Goal: Task Accomplishment & Management: Complete application form

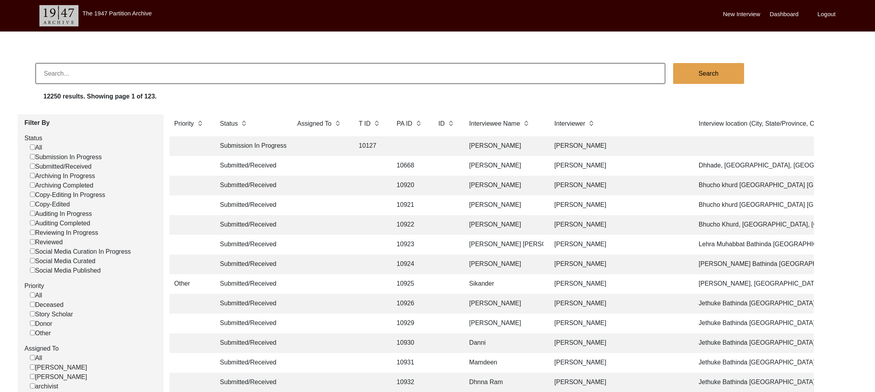
click at [177, 83] on input at bounding box center [350, 73] width 630 height 21
paste input "13328"
type input "13328"
checkbox input "false"
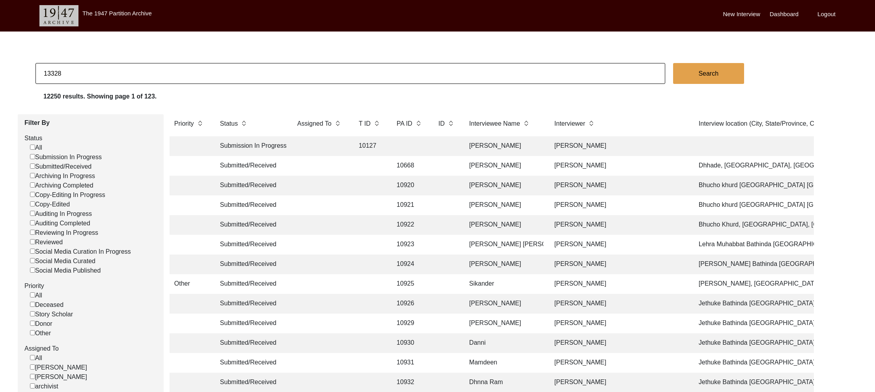
checkbox input "false"
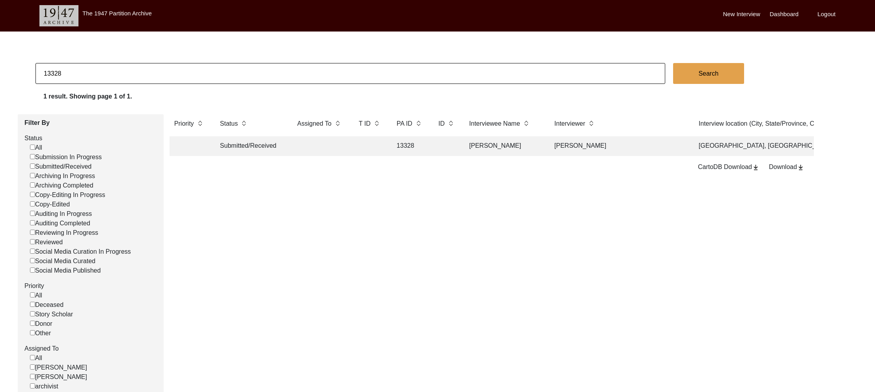
click at [251, 142] on td "Submitted/Received" at bounding box center [250, 146] width 71 height 20
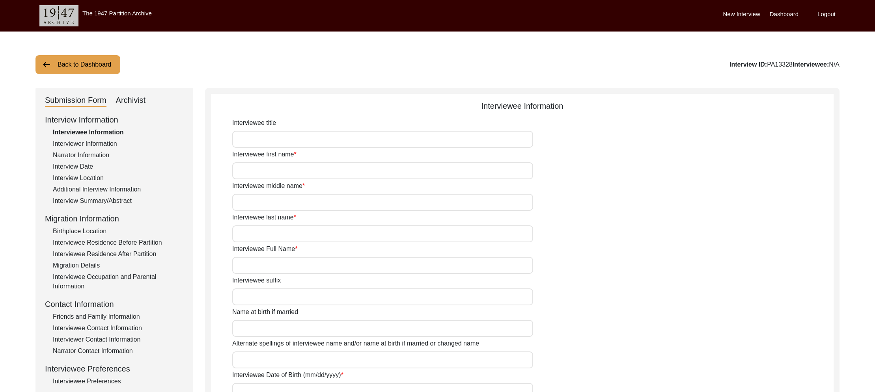
type input "[PERSON_NAME]"
type input "n/a"
type input "[PERSON_NAME]"
type input "n/a"
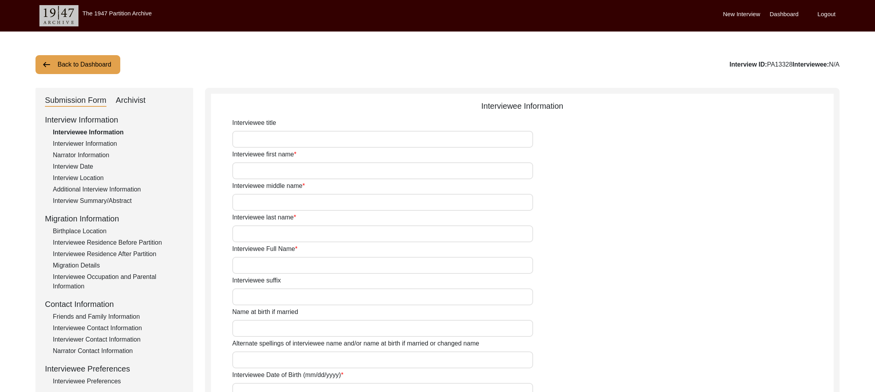
type input "around [DATE]"
type input "83"
type input "[DEMOGRAPHIC_DATA]"
type input "Bengali"
type input "[DEMOGRAPHIC_DATA]"
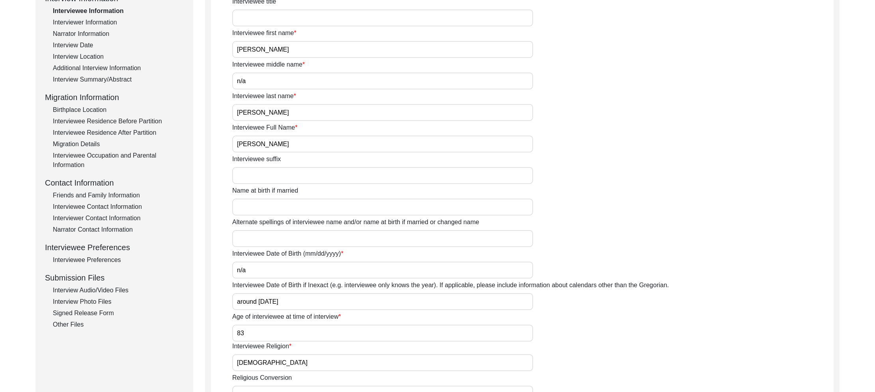
scroll to position [129, 0]
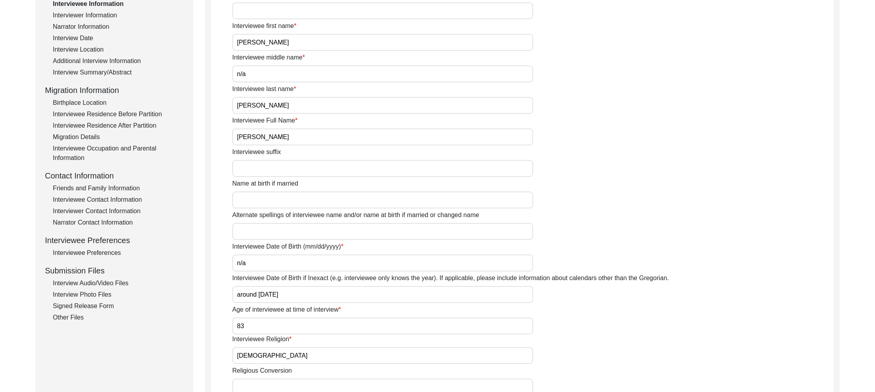
click at [97, 280] on div "Interview Audio/Video Files" at bounding box center [118, 283] width 131 height 9
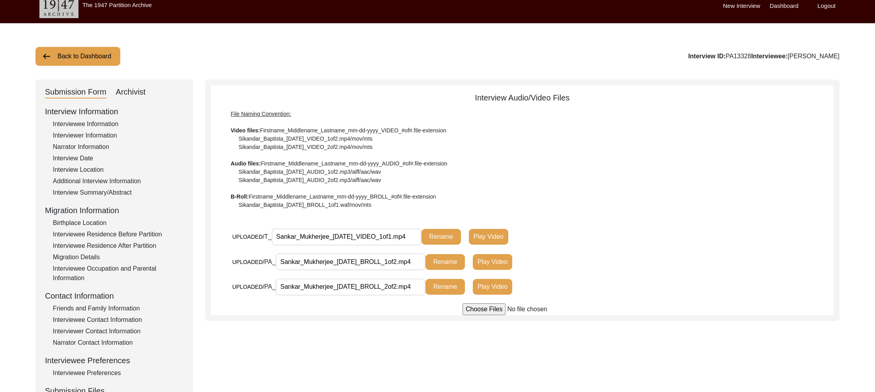
scroll to position [0, 0]
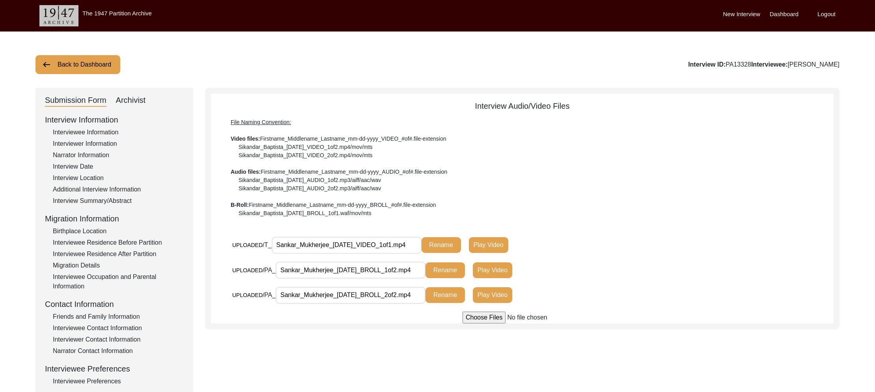
click at [126, 95] on div "Archivist" at bounding box center [131, 100] width 30 height 13
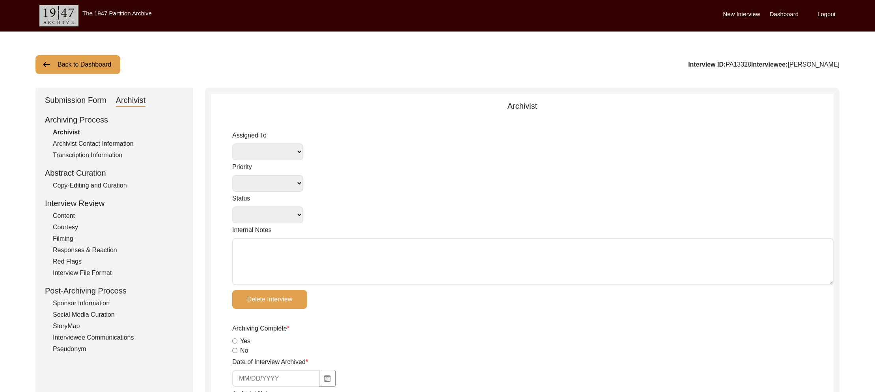
select select
select select "Submitted/Received"
type textarea "[PERSON_NAME] [DATE]: Self Assigned to Archive"
radio input "true"
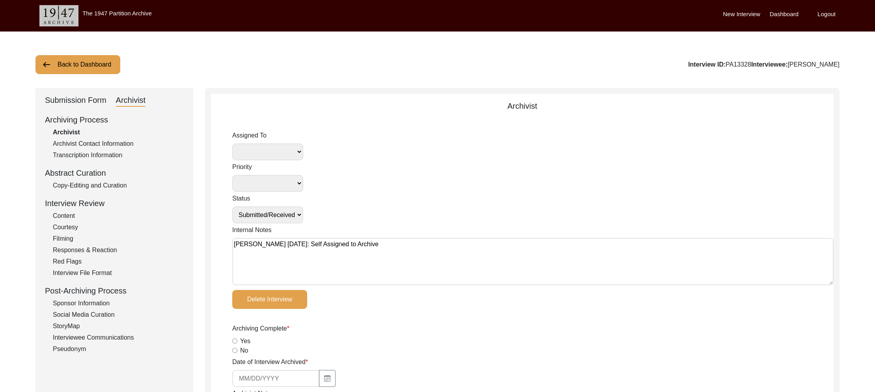
select select
click at [99, 102] on div "Submission Form" at bounding box center [75, 100] width 61 height 13
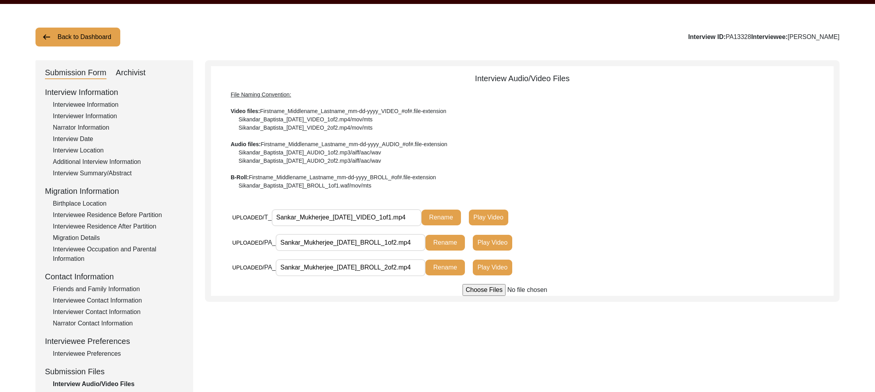
scroll to position [88, 0]
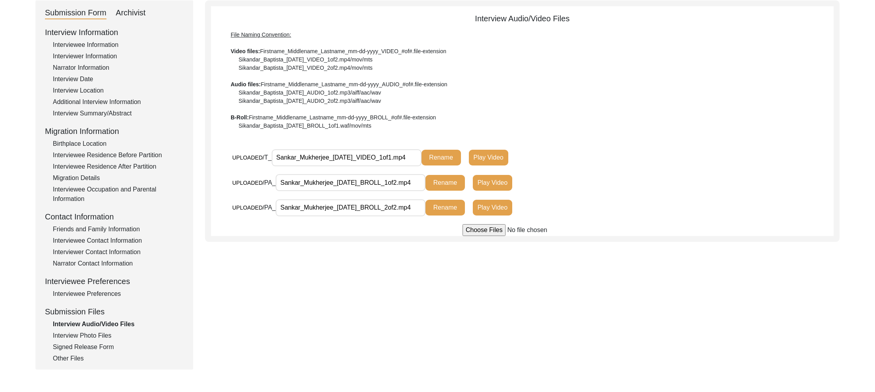
click at [106, 335] on div "Interview Photo Files" at bounding box center [118, 335] width 131 height 9
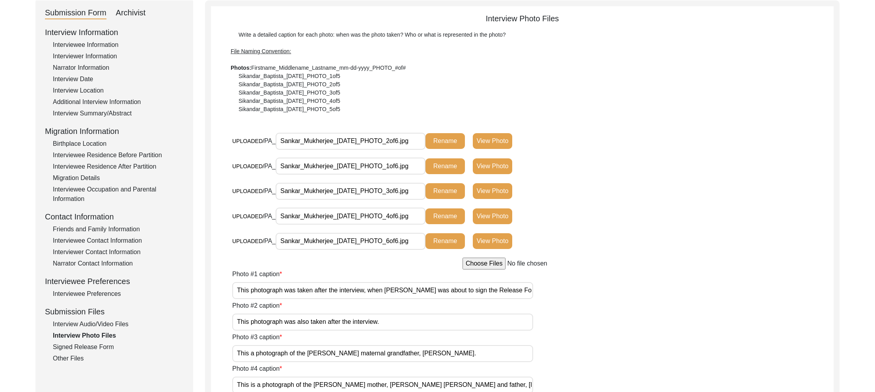
click at [500, 162] on button "View Photo" at bounding box center [492, 166] width 39 height 16
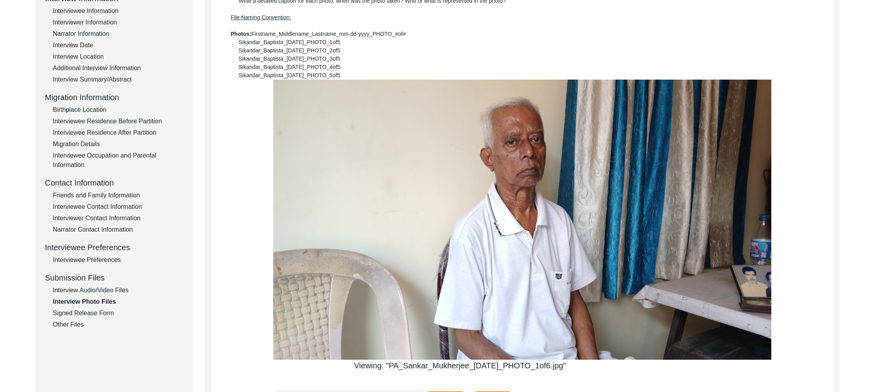
scroll to position [120, 0]
